Goal: Check status

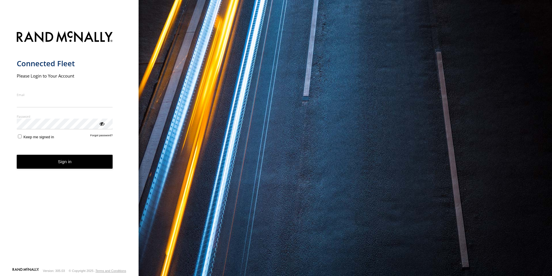
type input "**********"
click at [59, 170] on form "**********" at bounding box center [69, 147] width 105 height 239
click at [85, 165] on button "Sign in" at bounding box center [65, 162] width 96 height 14
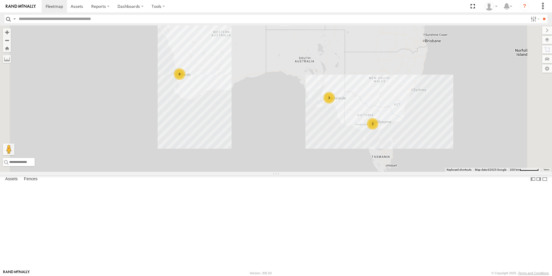
click at [0, 0] on link at bounding box center [0, 0] width 0 height 0
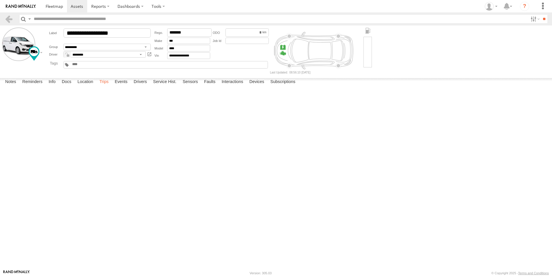
click at [113, 86] on label "Events" at bounding box center [121, 82] width 18 height 8
click at [108, 86] on label "Trips" at bounding box center [103, 82] width 15 height 8
click at [6, 18] on link at bounding box center [9, 19] width 8 height 8
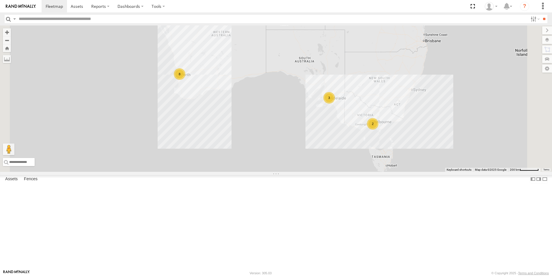
click at [0, 0] on link at bounding box center [0, 0] width 0 height 0
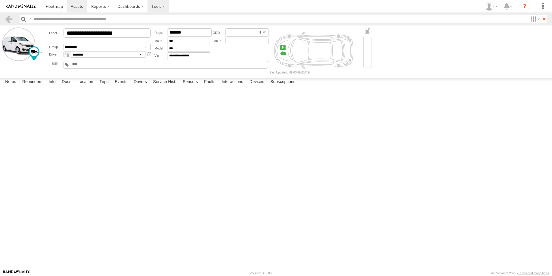
click at [104, 86] on label "Trips" at bounding box center [103, 82] width 15 height 8
click at [10, 18] on link at bounding box center [9, 19] width 8 height 8
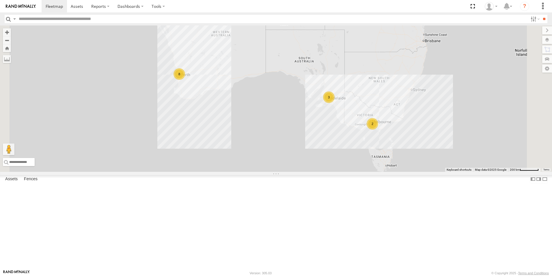
click at [0, 0] on link at bounding box center [0, 0] width 0 height 0
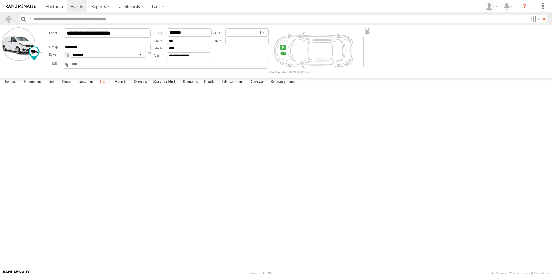
click at [105, 86] on label "Trips" at bounding box center [103, 82] width 15 height 8
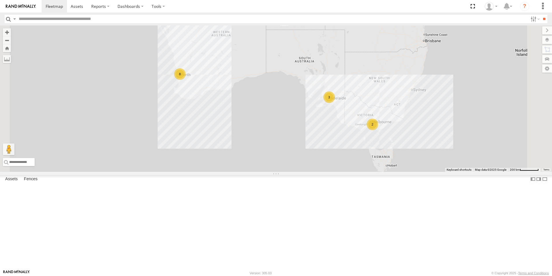
click at [0, 0] on link at bounding box center [0, 0] width 0 height 0
